Goal: Transaction & Acquisition: Purchase product/service

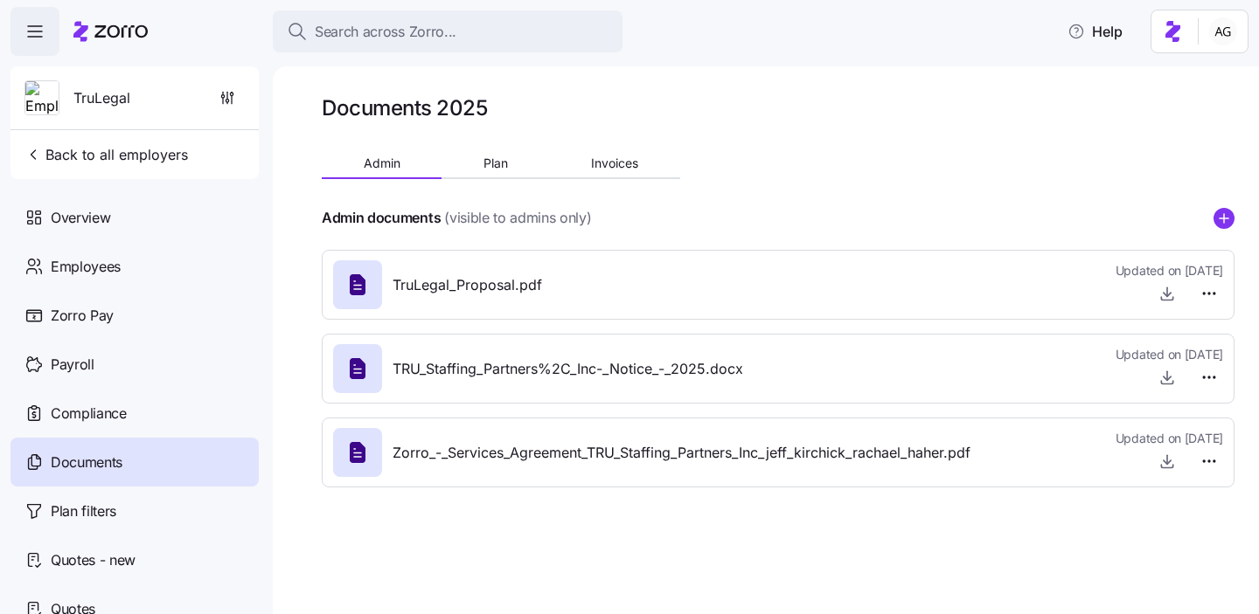
click at [370, 28] on span "Search across Zorro..." at bounding box center [386, 32] width 142 height 22
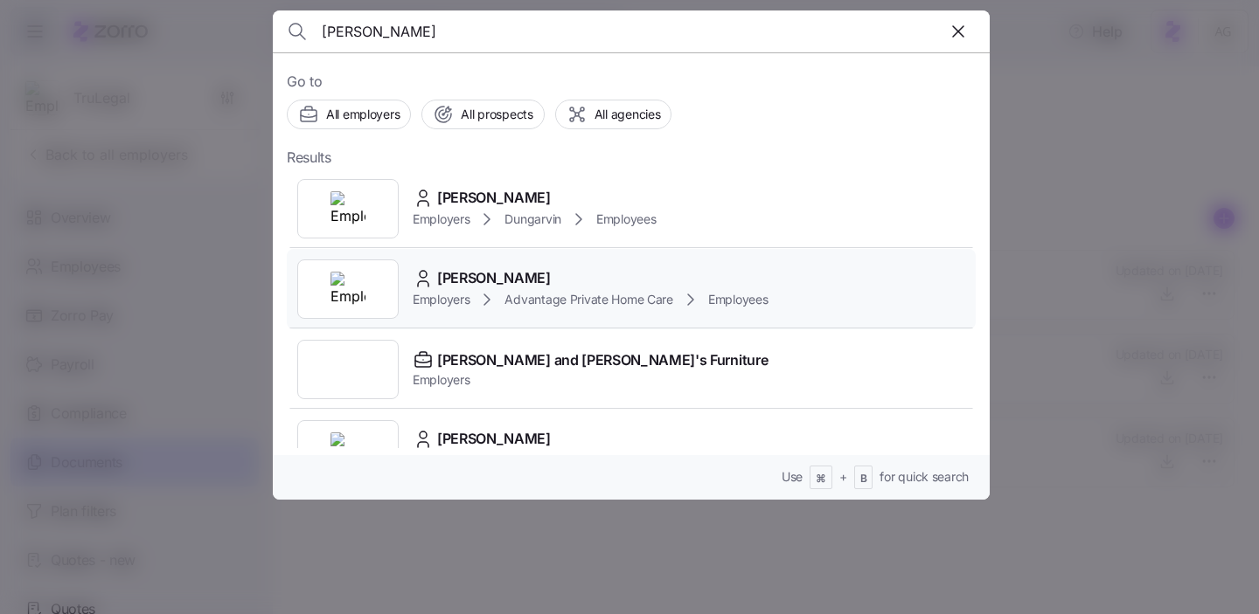
scroll to position [11, 0]
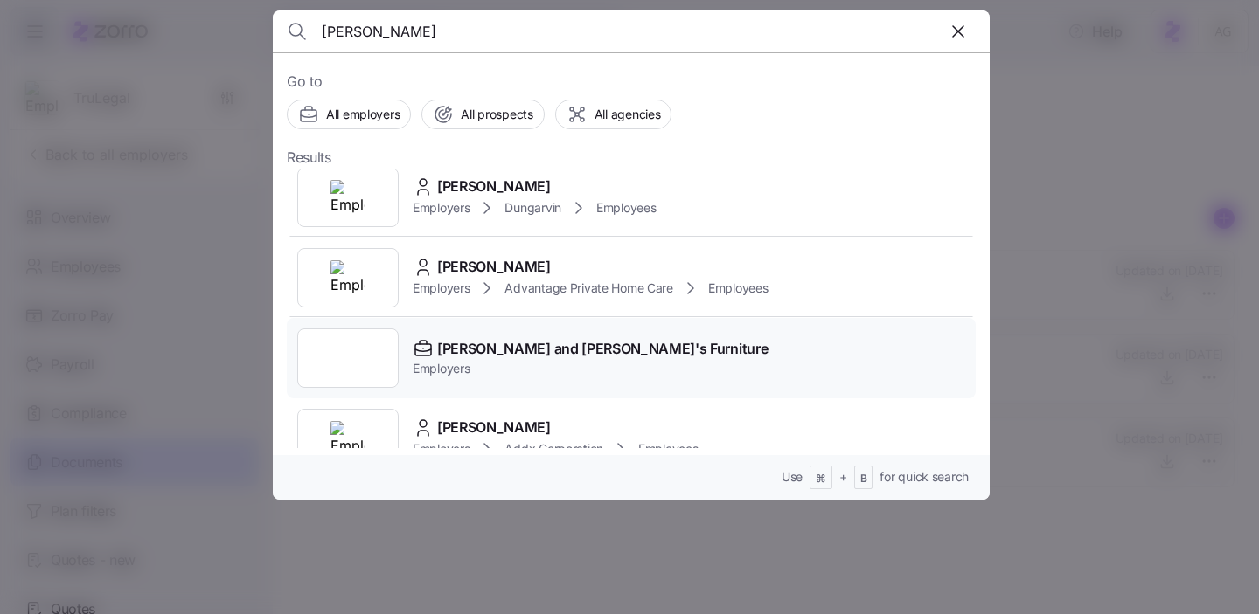
type input "[PERSON_NAME]"
click at [461, 343] on span "[PERSON_NAME] and [PERSON_NAME]'s Furniture" at bounding box center [602, 349] width 330 height 22
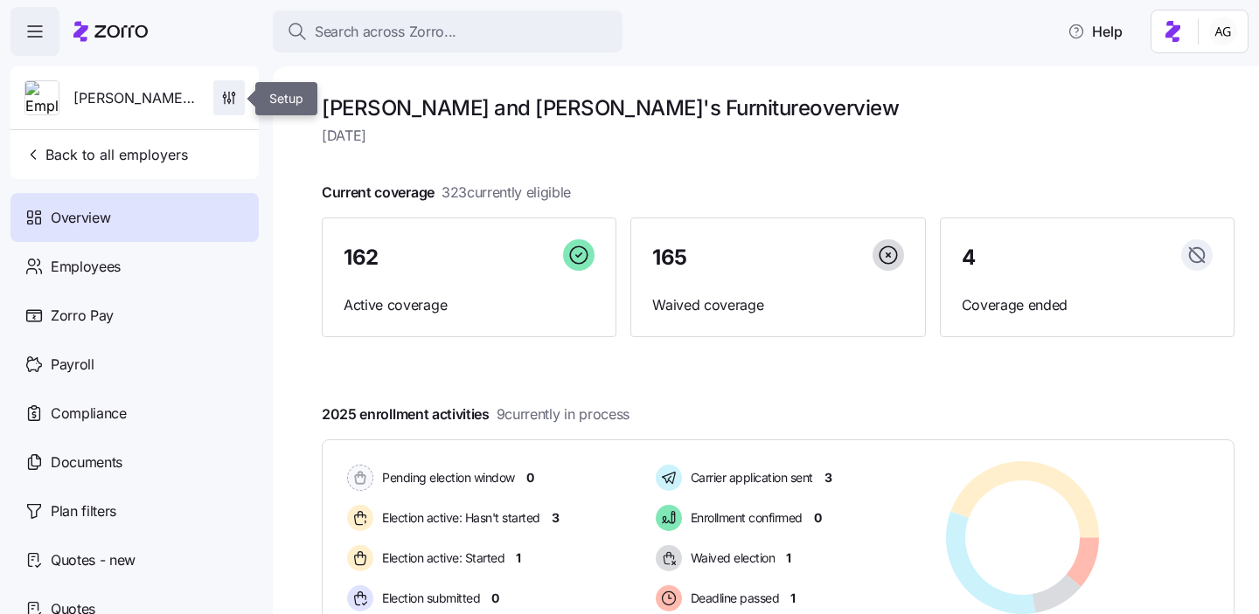
click at [235, 92] on icon "button" at bounding box center [228, 97] width 17 height 17
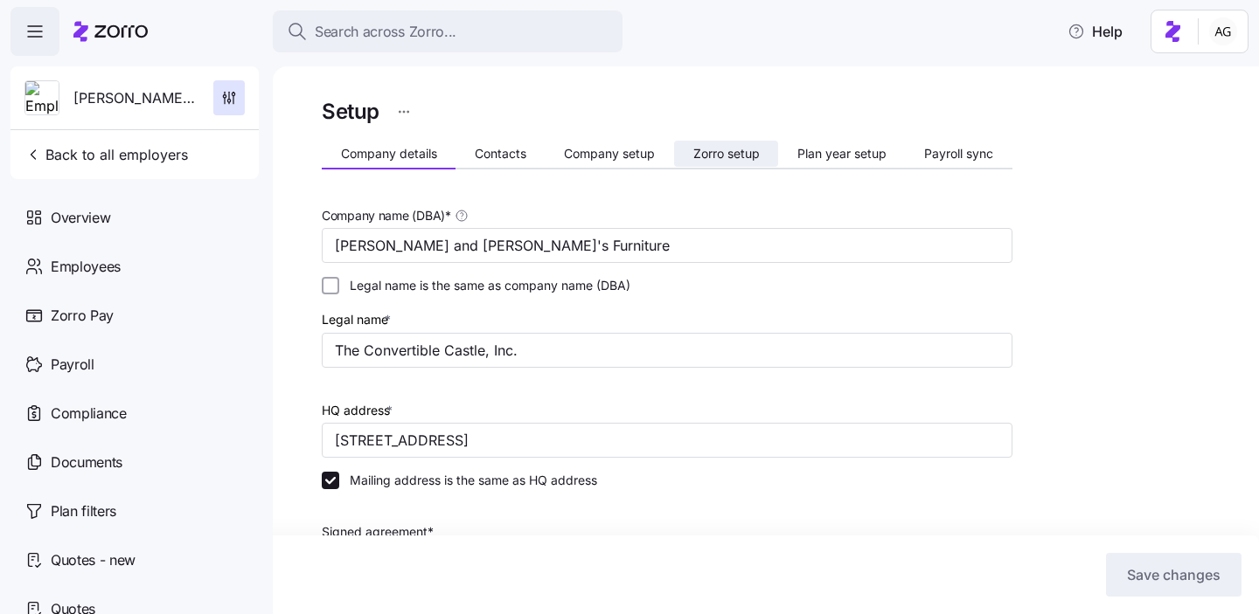
click at [746, 156] on span "Zorro setup" at bounding box center [726, 154] width 66 height 12
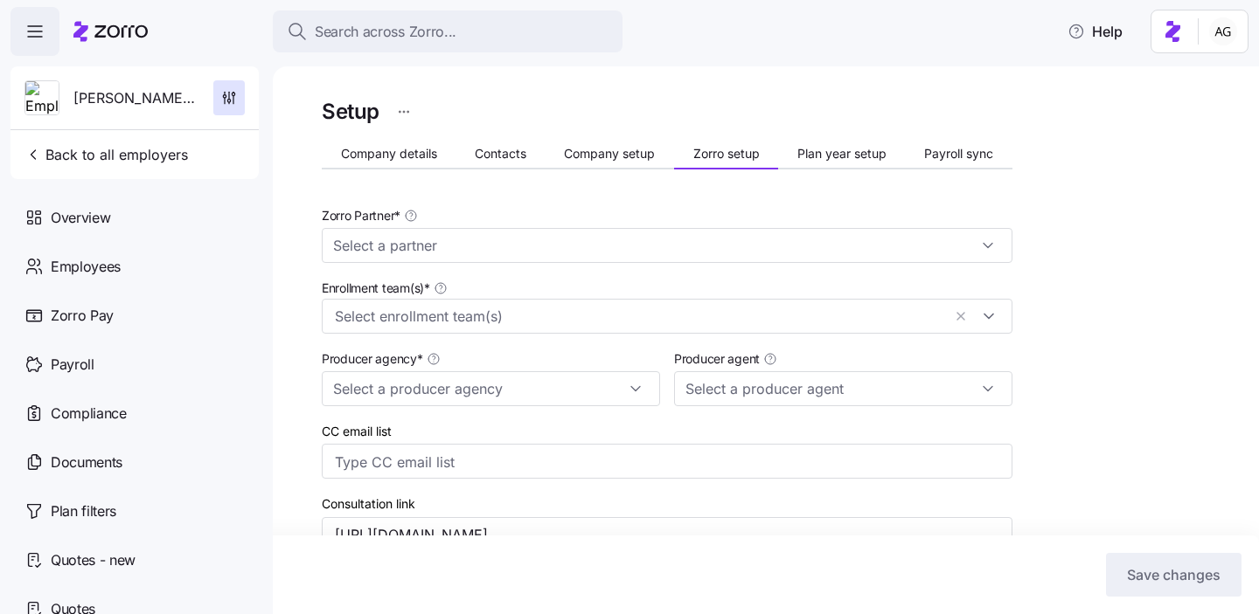
type input "Zorro"
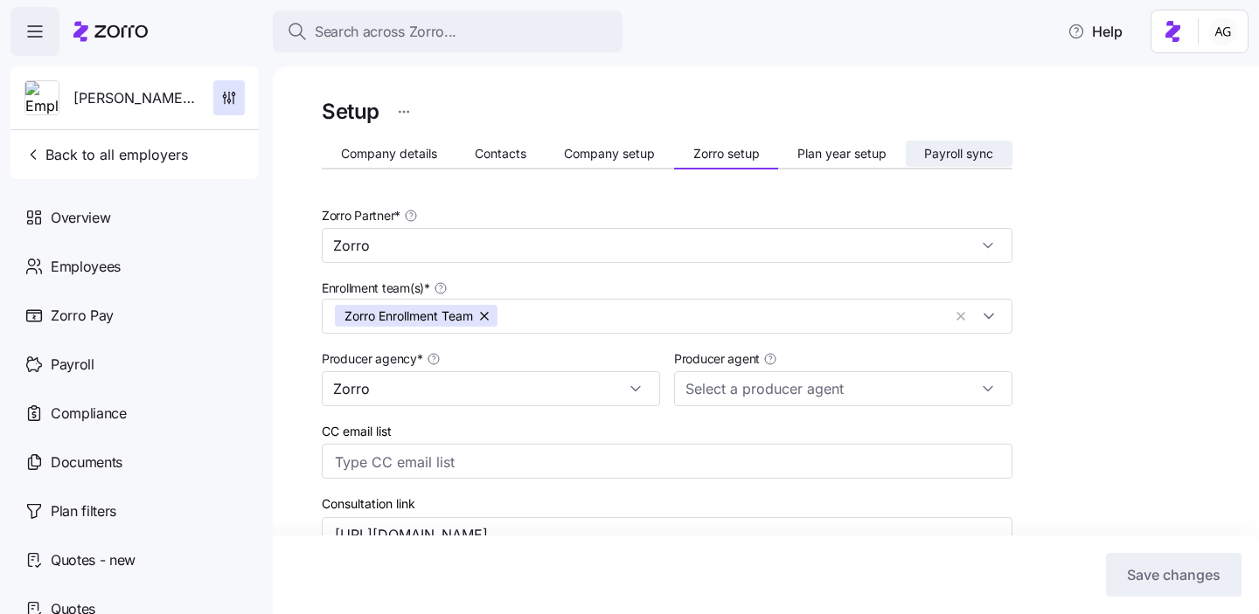
click at [967, 149] on span "Payroll sync" at bounding box center [958, 154] width 69 height 12
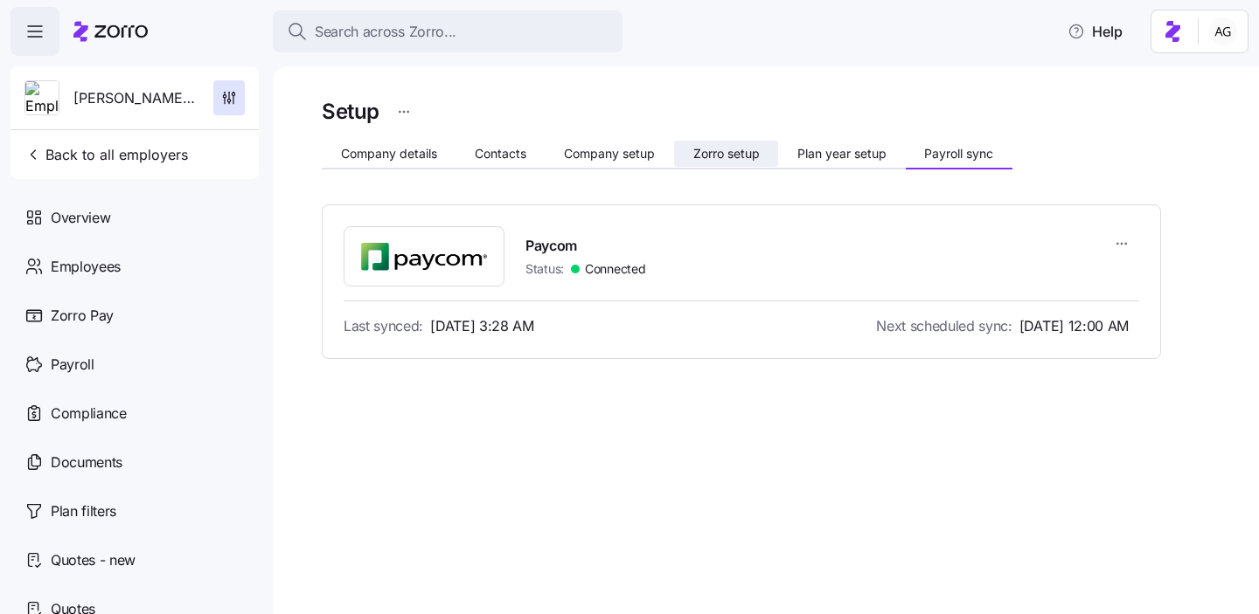
click at [710, 149] on span "Zorro setup" at bounding box center [726, 154] width 66 height 12
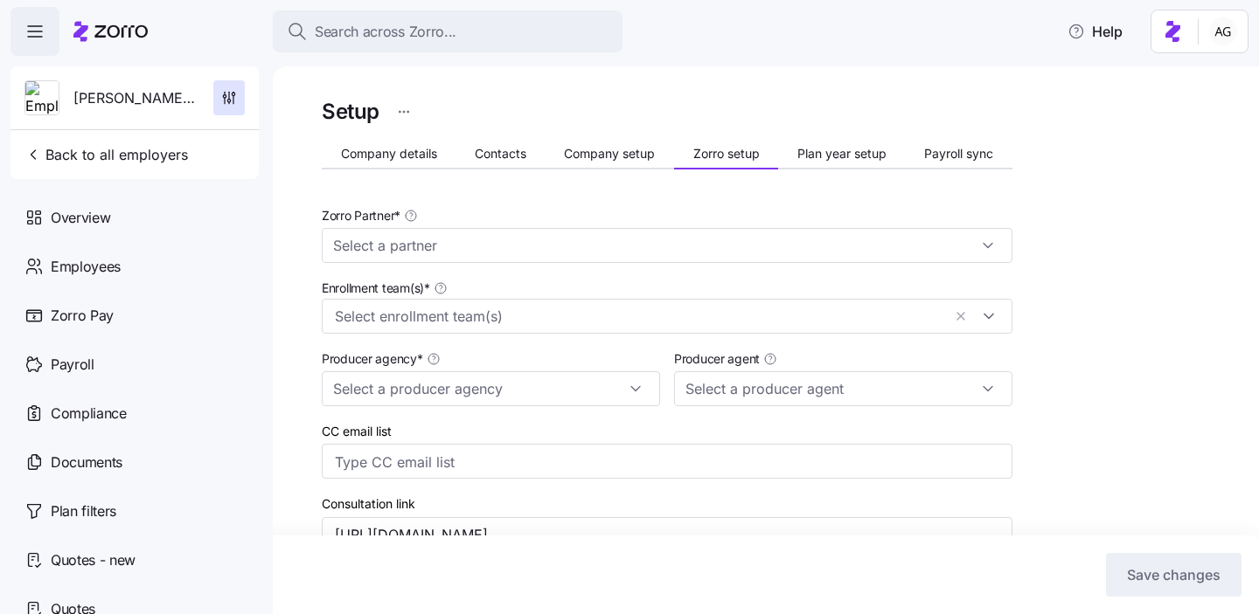
type input "Zorro"
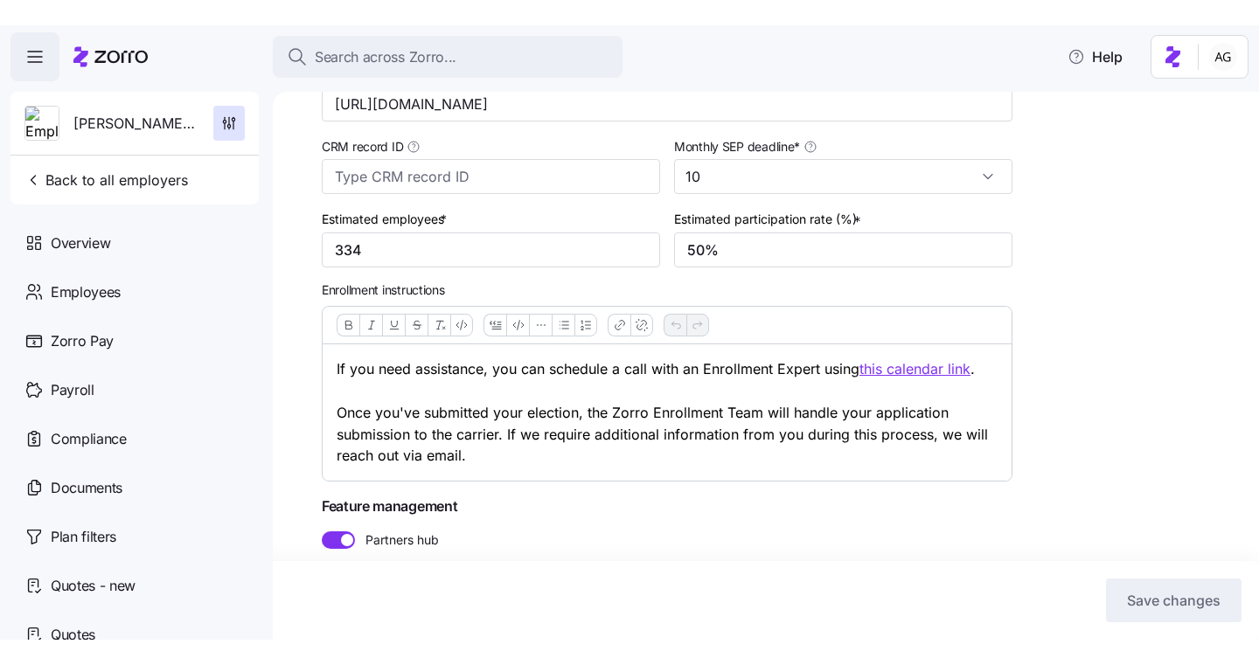
scroll to position [507, 0]
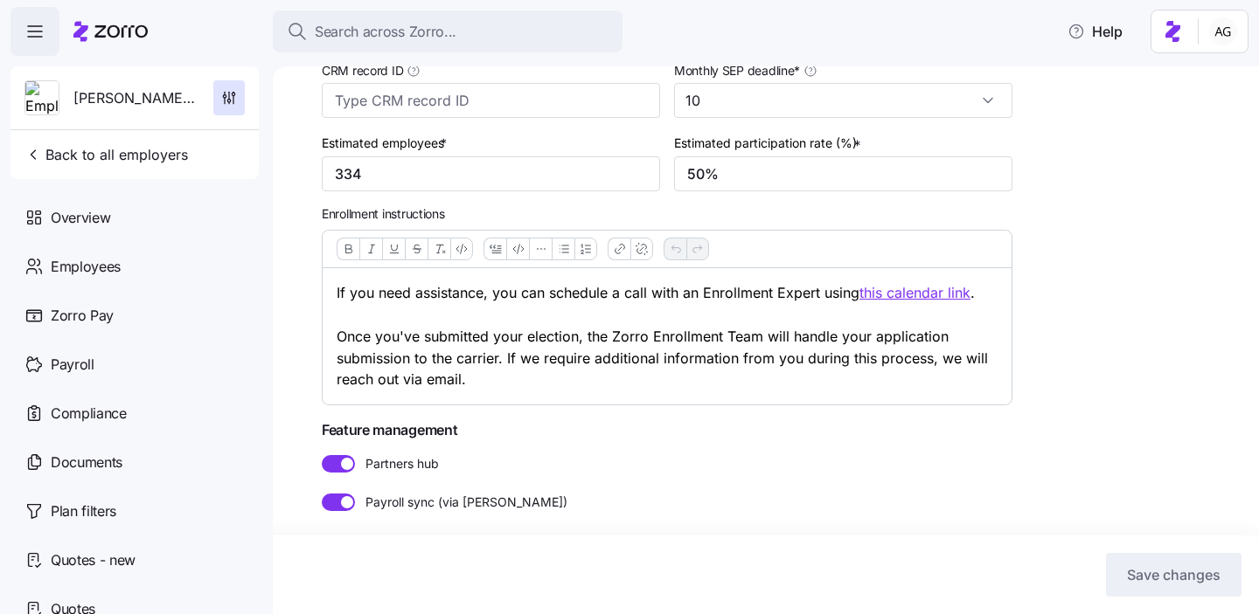
click at [340, 468] on span at bounding box center [332, 463] width 21 height 17
click at [322, 455] on input "Partners hub" at bounding box center [322, 455] width 0 height 0
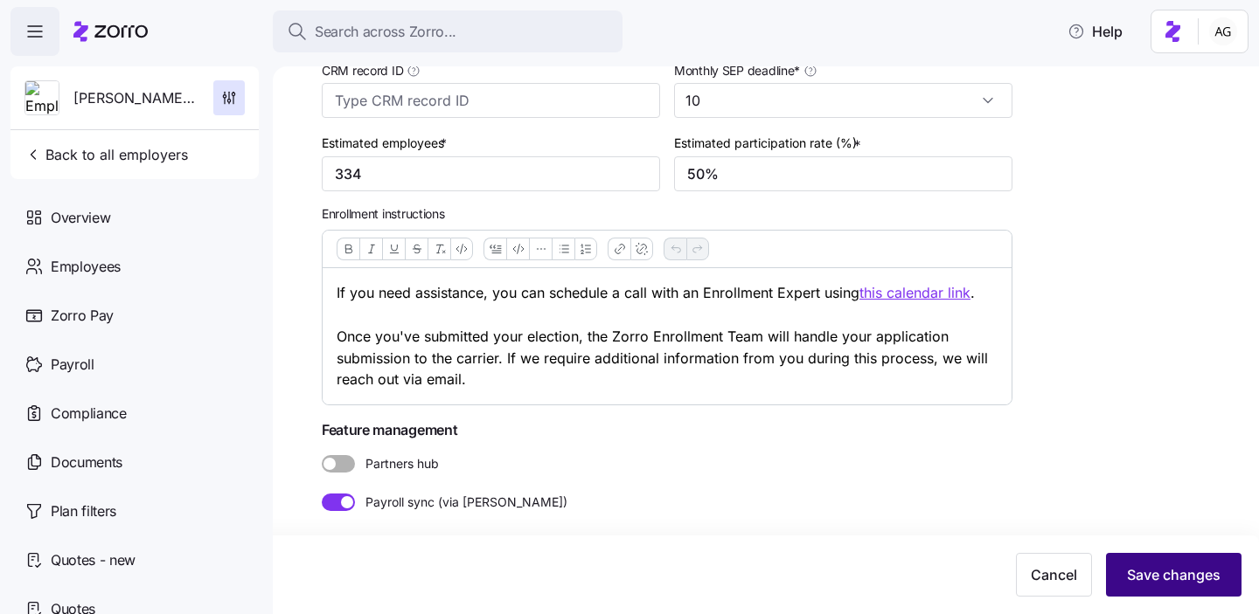
click at [1162, 586] on button "Save changes" at bounding box center [1173, 575] width 135 height 44
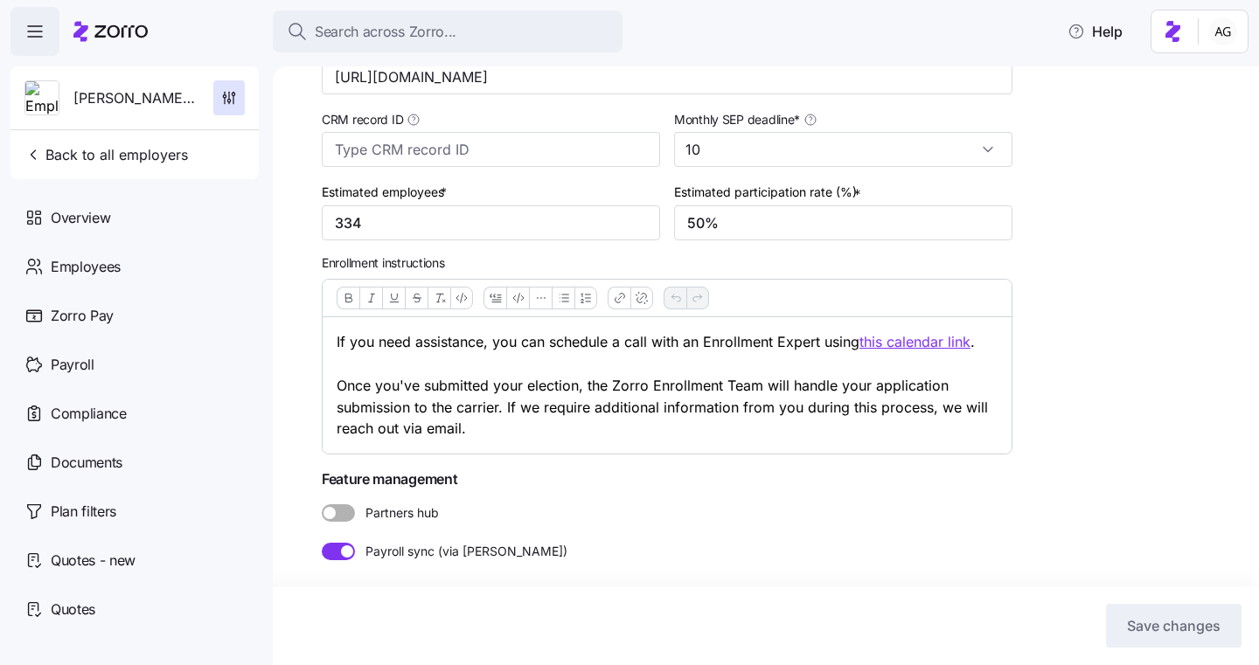
scroll to position [456, 0]
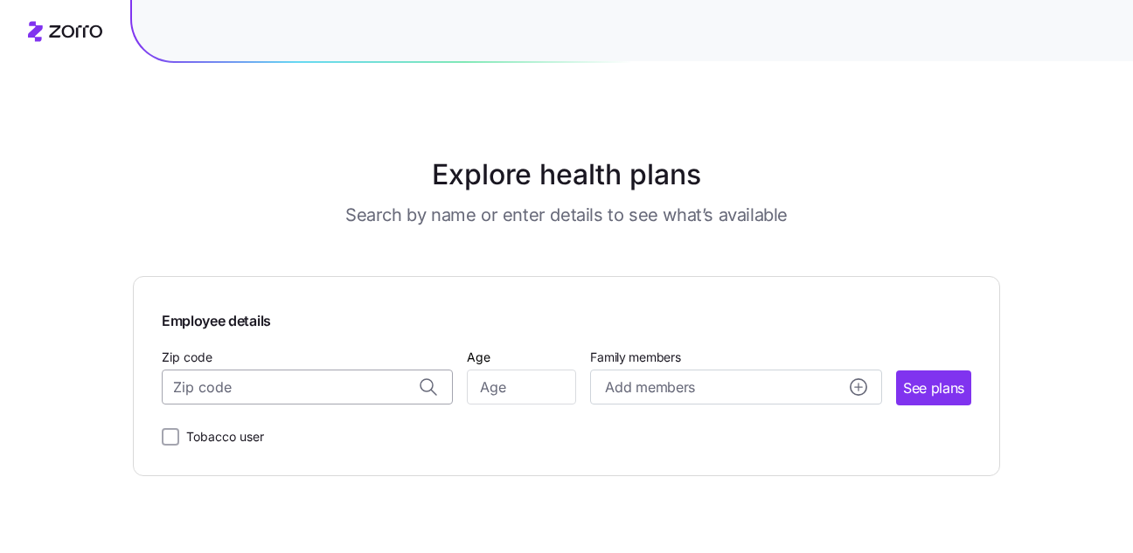
click at [313, 392] on input "Zip code" at bounding box center [307, 387] width 291 height 35
click at [261, 433] on span "11222, [GEOGRAPHIC_DATA], [GEOGRAPHIC_DATA]" at bounding box center [304, 434] width 245 height 22
type input "11222, [GEOGRAPHIC_DATA], [GEOGRAPHIC_DATA]"
click at [524, 382] on input "Age" at bounding box center [521, 387] width 109 height 35
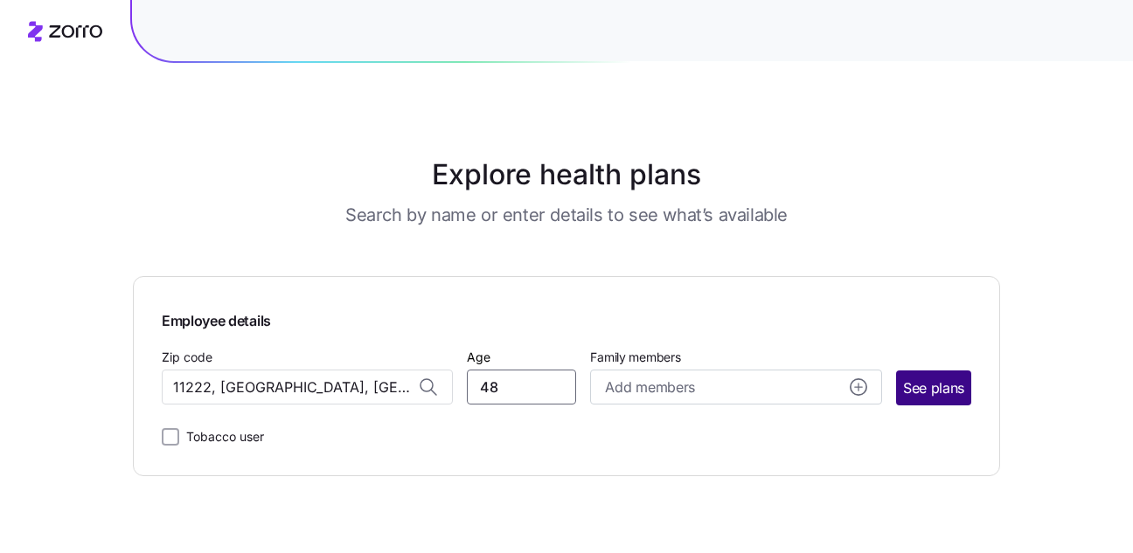
type input "48"
click at [905, 389] on span "See plans" at bounding box center [933, 389] width 61 height 22
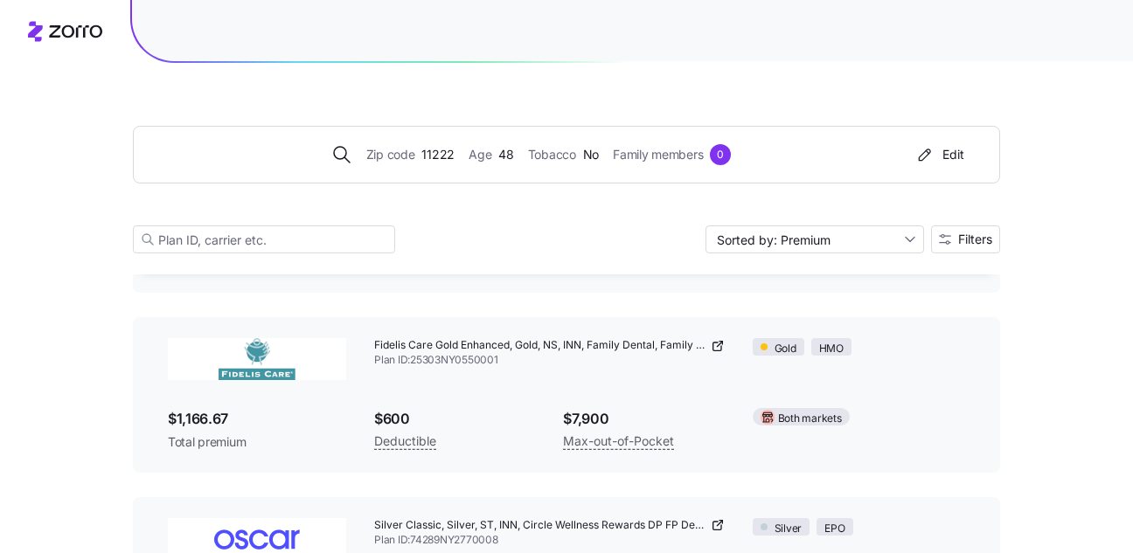
scroll to position [7083, 0]
click at [530, 352] on span "Plan ID: 25303NY0550001" at bounding box center [549, 358] width 350 height 15
drag, startPoint x: 241, startPoint y: 416, endPoint x: 132, endPoint y: 420, distance: 109.3
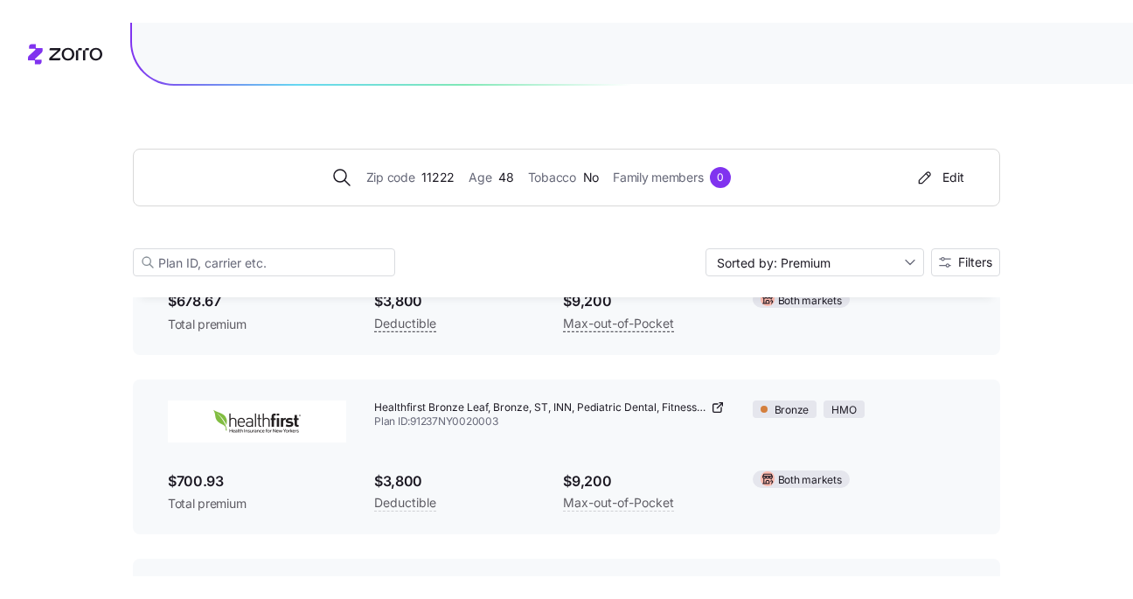
scroll to position [0, 0]
